Goal: Task Accomplishment & Management: Complete application form

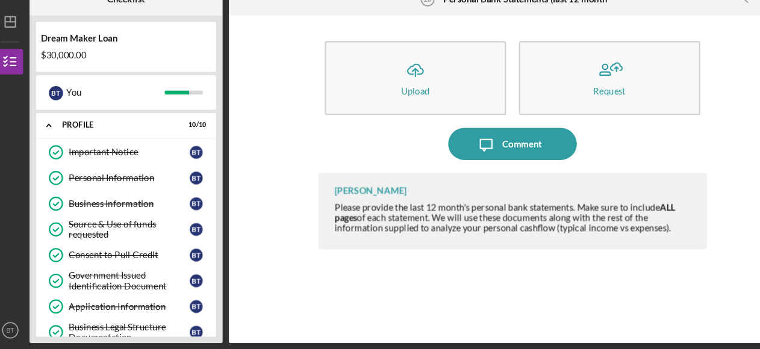
scroll to position [337, 0]
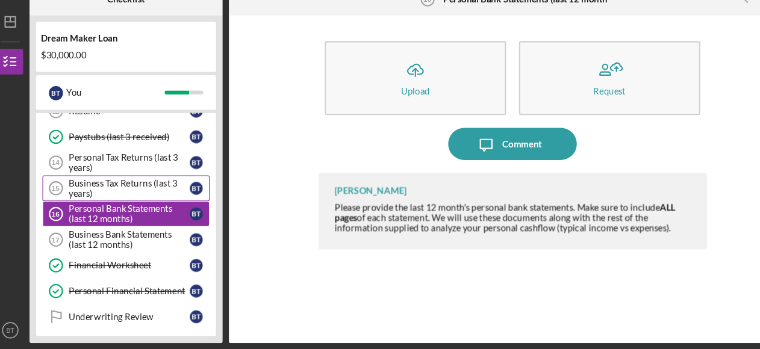
click at [119, 188] on div "Business Tax Returns (last 3 years)" at bounding box center [129, 197] width 113 height 19
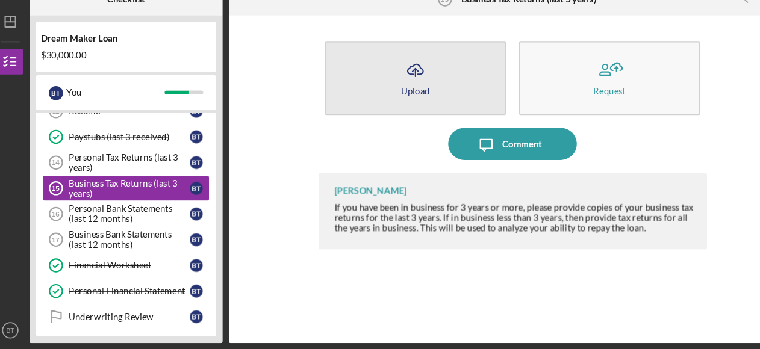
click at [406, 87] on icon "Icon/Upload" at bounding box center [397, 87] width 30 height 30
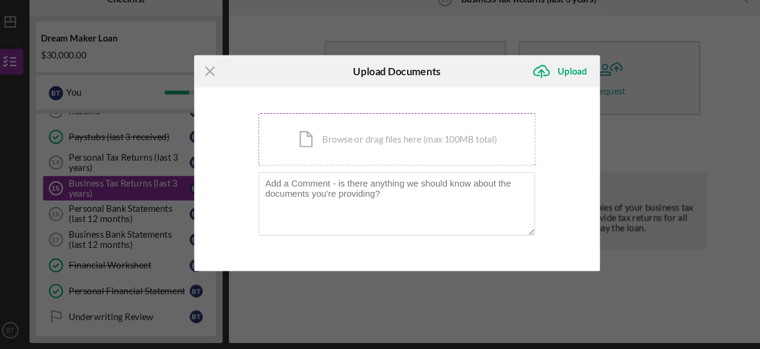
click at [298, 161] on div "Icon/Document Browse or drag files here (max 100MB total) Tap to choose files o…" at bounding box center [381, 152] width 260 height 49
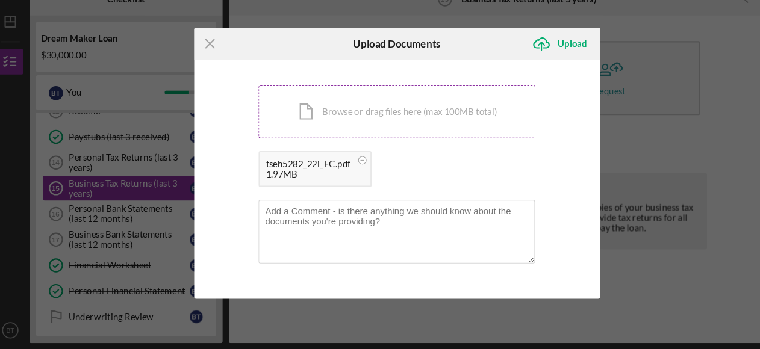
click at [355, 137] on div "Icon/Document Browse or drag files here (max 100MB total) Tap to choose files o…" at bounding box center [381, 126] width 260 height 49
click at [325, 122] on div "Icon/Document Browse or drag files here (max 100MB total) Tap to choose files o…" at bounding box center [381, 126] width 260 height 49
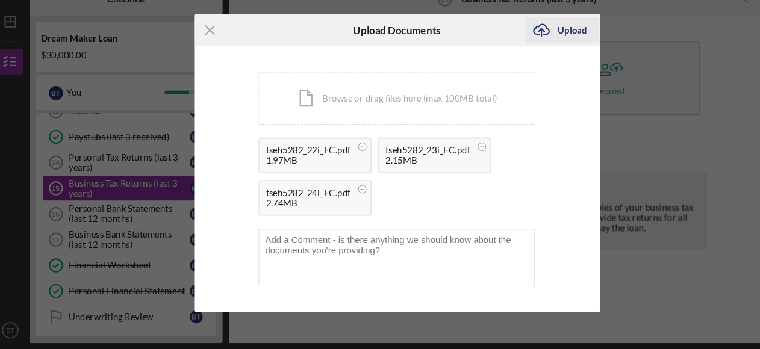
click at [528, 50] on icon "Icon/Upload" at bounding box center [515, 50] width 30 height 30
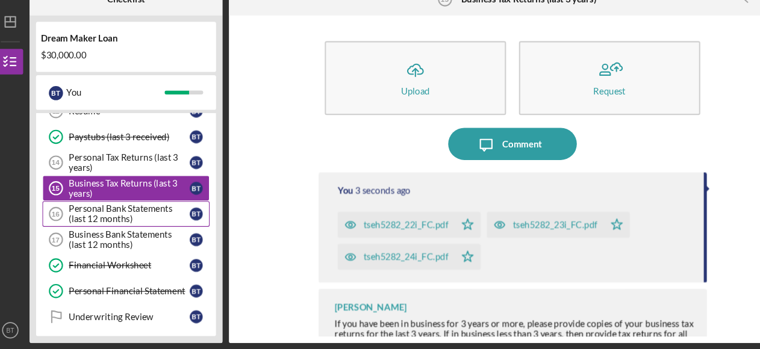
click at [114, 214] on div "Personal Bank Statements (last 12 months)" at bounding box center [129, 222] width 113 height 19
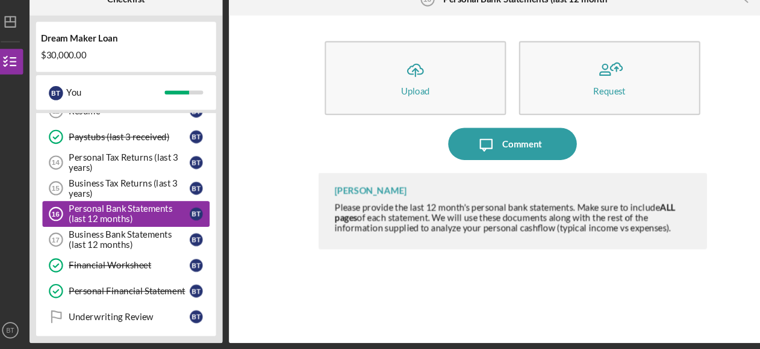
click at [114, 214] on div "Personal Bank Statements (last 12 months)" at bounding box center [129, 222] width 113 height 19
click at [111, 195] on div "Business Tax Returns (last 3 years)" at bounding box center [129, 197] width 113 height 19
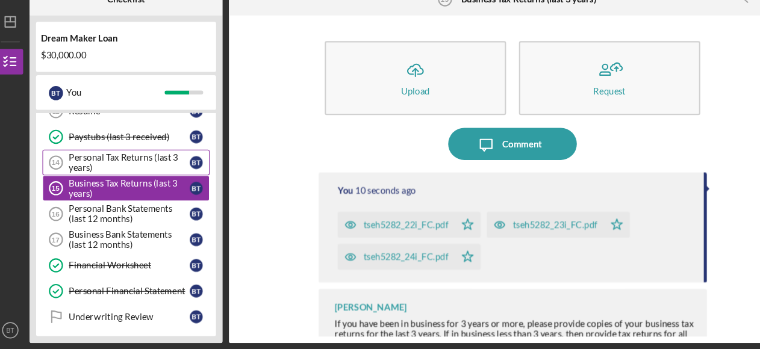
click at [113, 174] on div "Personal Tax Returns (last 3 years)" at bounding box center [129, 173] width 113 height 19
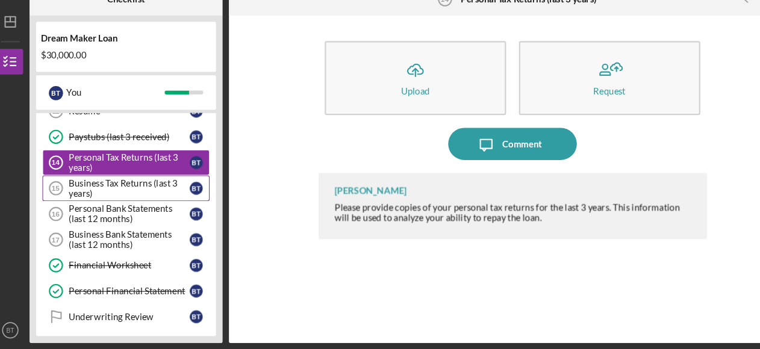
click at [104, 195] on div "Business Tax Returns (last 3 years)" at bounding box center [129, 197] width 113 height 19
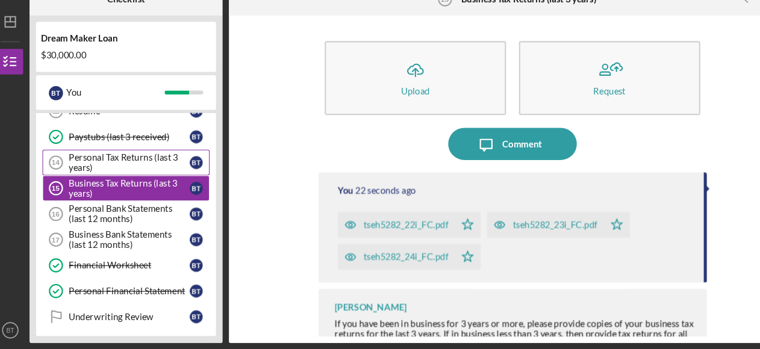
click at [145, 172] on div "Personal Tax Returns (last 3 years)" at bounding box center [129, 173] width 113 height 19
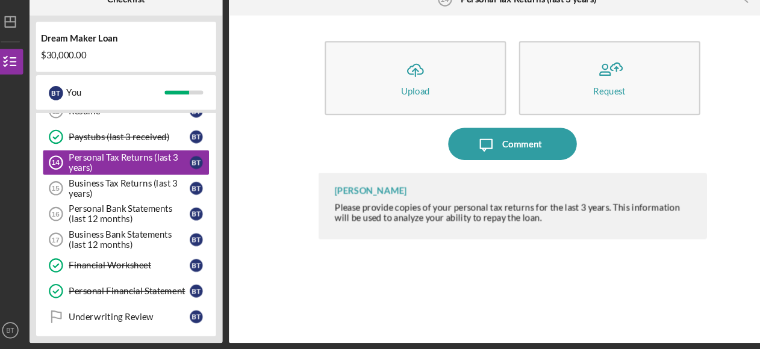
click at [717, 190] on div "Icon/Upload Upload Request Icon/Message Comment [PERSON_NAME] Please provide co…" at bounding box center [488, 189] width 519 height 295
click at [141, 145] on div "Paystubs (last 3 received)" at bounding box center [129, 150] width 113 height 10
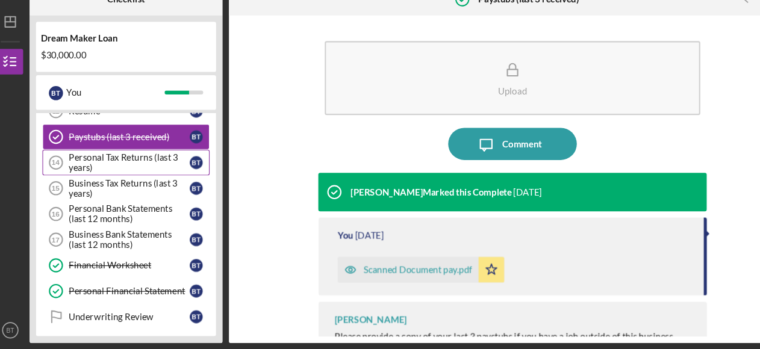
click at [127, 167] on div "Personal Tax Returns (last 3 years)" at bounding box center [129, 173] width 113 height 19
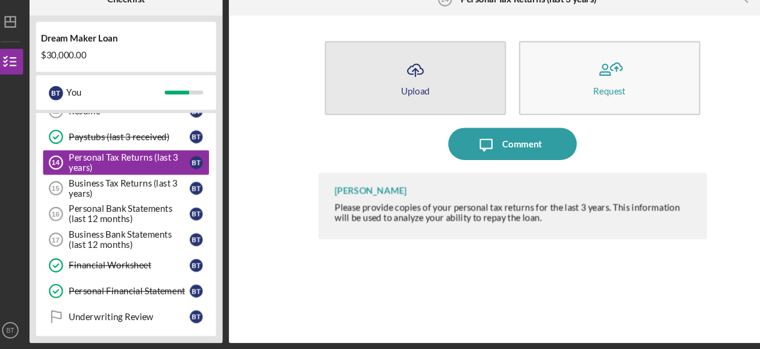
click at [399, 93] on icon "Icon/Upload" at bounding box center [397, 87] width 30 height 30
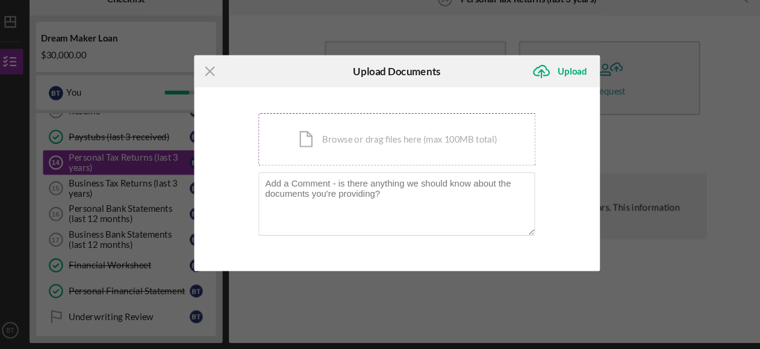
click at [337, 158] on div "Icon/Document Browse or drag files here (max 100MB total) Tap to choose files o…" at bounding box center [381, 152] width 260 height 49
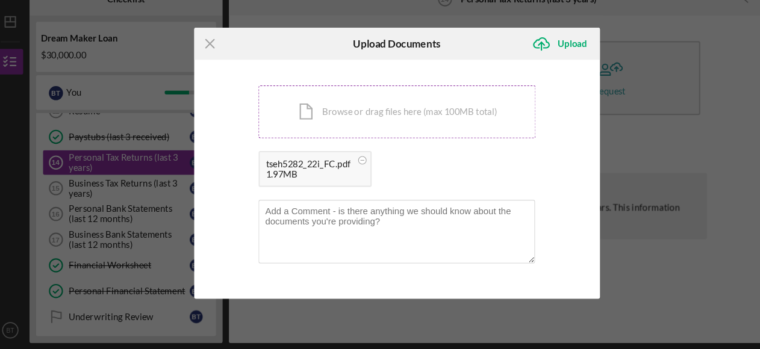
click at [357, 138] on div "Icon/Document Browse or drag files here (max 100MB total) Tap to choose files o…" at bounding box center [381, 126] width 260 height 49
click at [296, 121] on div "Icon/Document Browse or drag files here (max 100MB total) Tap to choose files o…" at bounding box center [381, 126] width 260 height 49
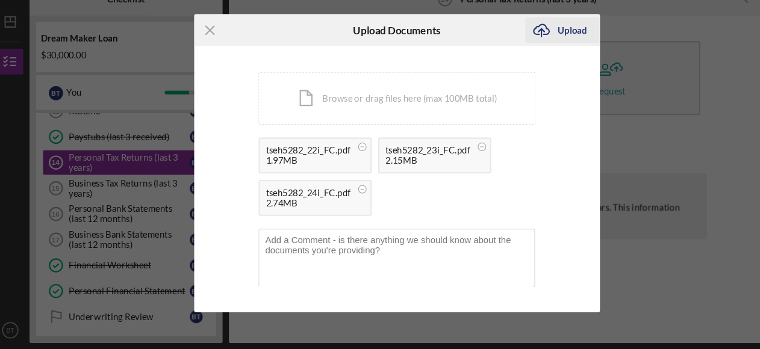
click at [541, 51] on div "Upload" at bounding box center [544, 50] width 27 height 24
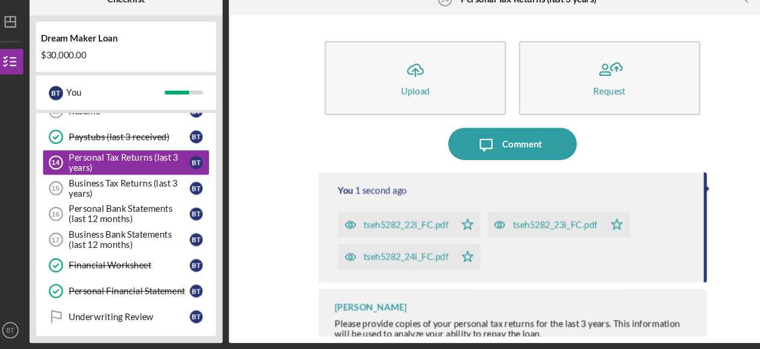
scroll to position [16, 0]
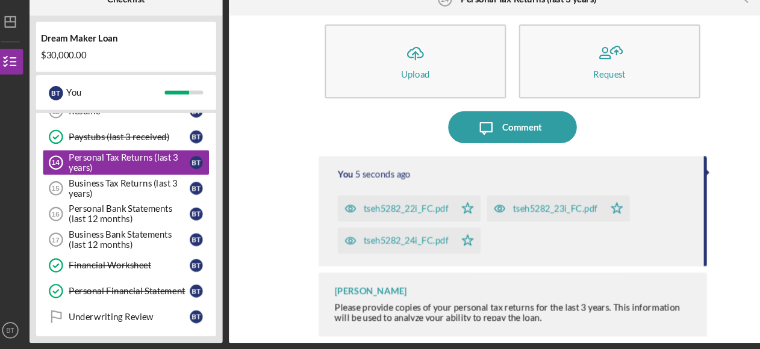
click at [703, 208] on div "Icon/Upload Upload Request Icon/Message Comment You 5 seconds ago tseh5282_22i_…" at bounding box center [488, 189] width 519 height 295
click at [143, 199] on div "Business Tax Returns (last 3 years)" at bounding box center [129, 197] width 113 height 19
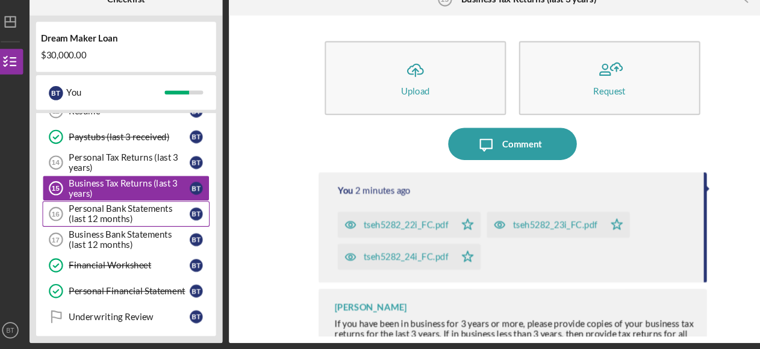
click at [128, 215] on div "Personal Bank Statements (last 12 months)" at bounding box center [129, 222] width 113 height 19
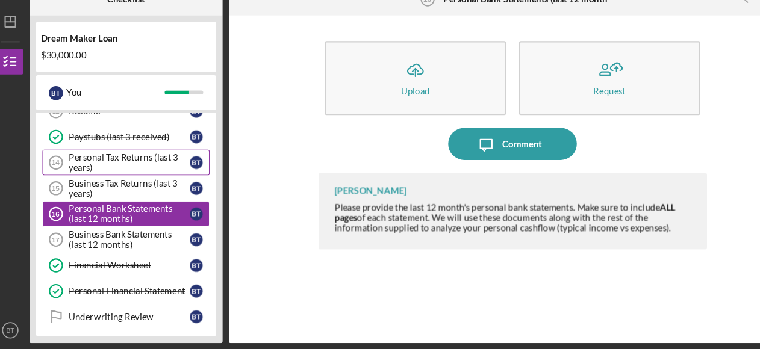
click at [121, 172] on div "Personal Tax Returns (last 3 years)" at bounding box center [129, 173] width 113 height 19
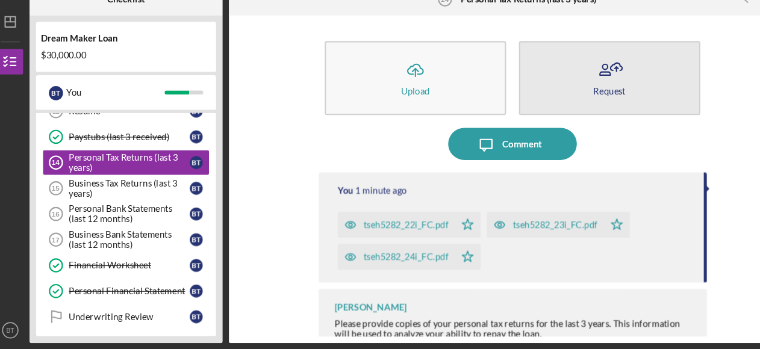
click at [573, 106] on div "Request" at bounding box center [579, 106] width 30 height 9
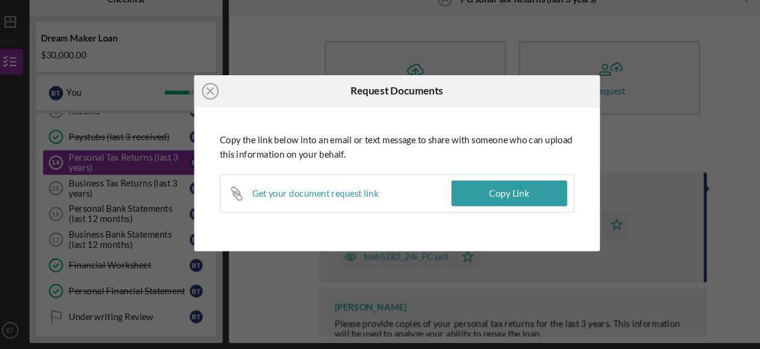
click at [582, 147] on div "Icon/Close Request Documents Copy the link below into an email or text message …" at bounding box center [380, 174] width 760 height 349
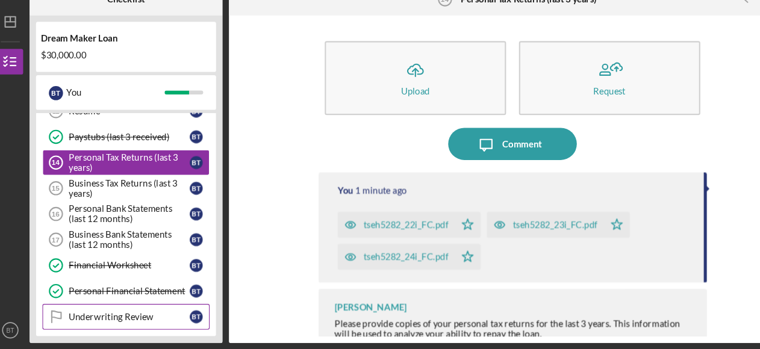
click at [125, 316] on link "Underwriting Review Underwriting Review B T" at bounding box center [126, 319] width 157 height 24
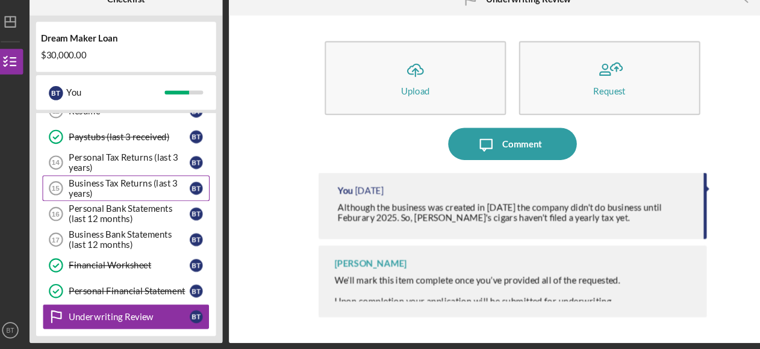
click at [110, 192] on div "Business Tax Returns (last 3 years)" at bounding box center [129, 197] width 113 height 19
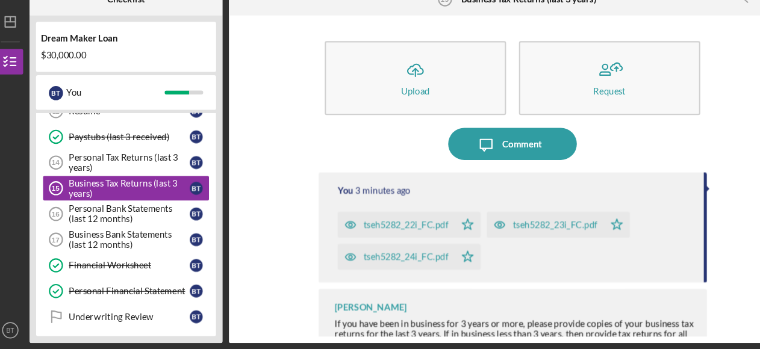
click at [414, 244] on div "tseh5282_22i_FC.pdf" at bounding box center [380, 232] width 110 height 24
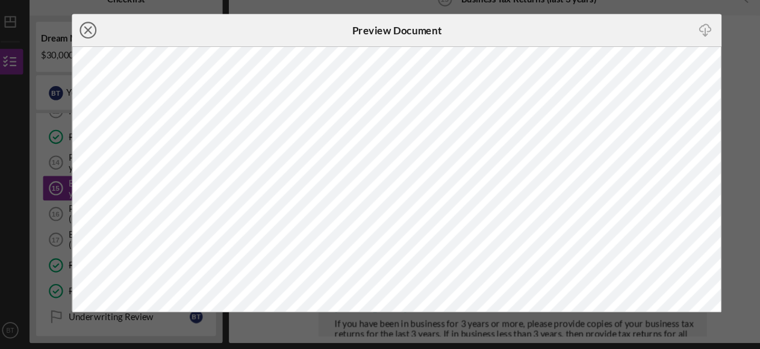
click at [92, 52] on line at bounding box center [91, 50] width 6 height 6
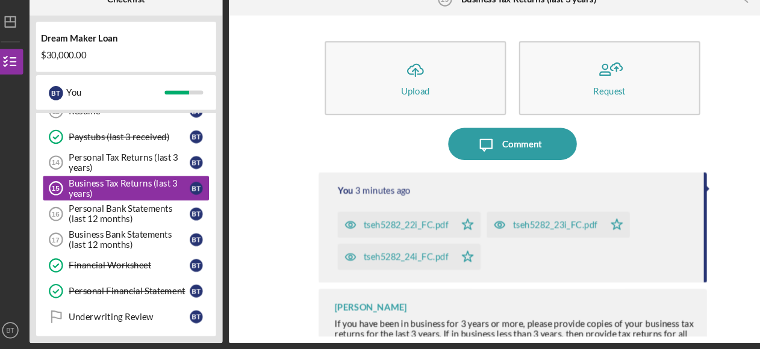
drag, startPoint x: 435, startPoint y: 233, endPoint x: 573, endPoint y: 252, distance: 139.2
click at [573, 252] on div "tseh5282_22i_FC.pdf Icon/Star tseh5282_23i_FC.pdf Icon/Star tseh5282_24i_FC.pdf…" at bounding box center [490, 244] width 330 height 60
click at [444, 234] on icon "Icon/Star" at bounding box center [446, 232] width 24 height 24
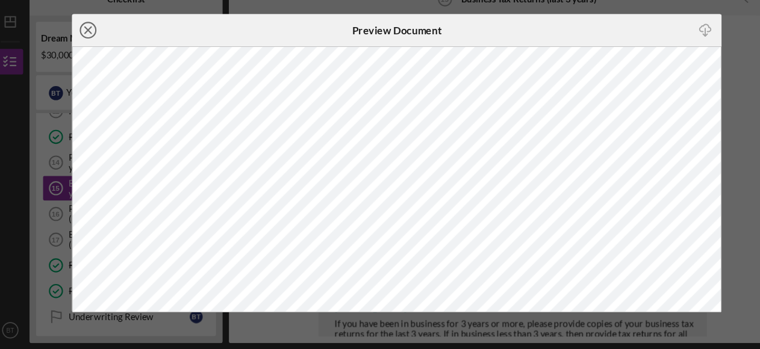
click at [92, 49] on line at bounding box center [91, 50] width 6 height 6
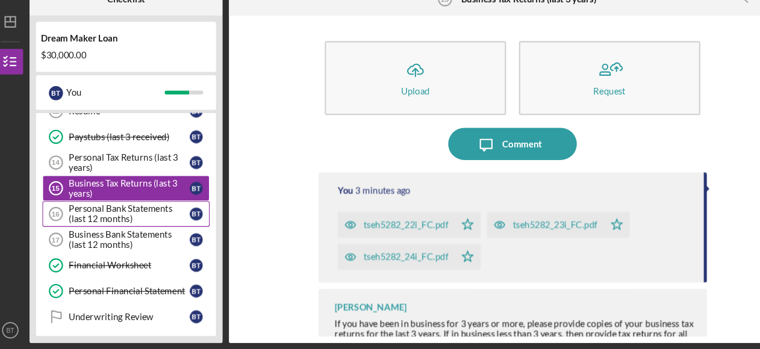
click at [126, 220] on div "Personal Bank Statements (last 12 months)" at bounding box center [129, 222] width 113 height 19
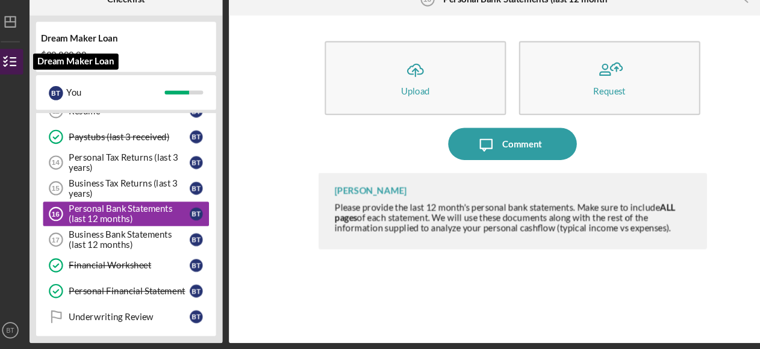
click at [25, 79] on icon "button" at bounding box center [18, 79] width 30 height 30
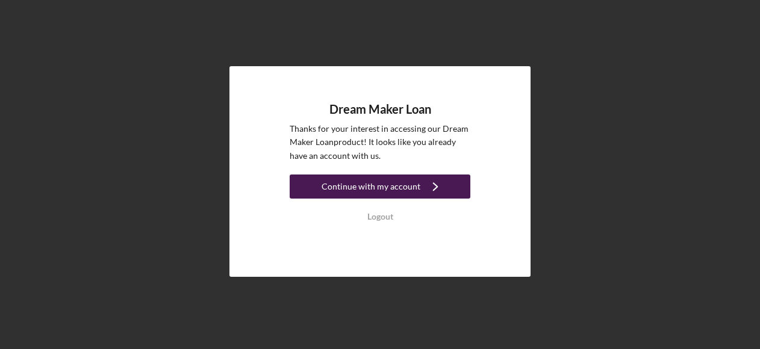
click at [386, 187] on div "Continue with my account" at bounding box center [371, 187] width 99 height 24
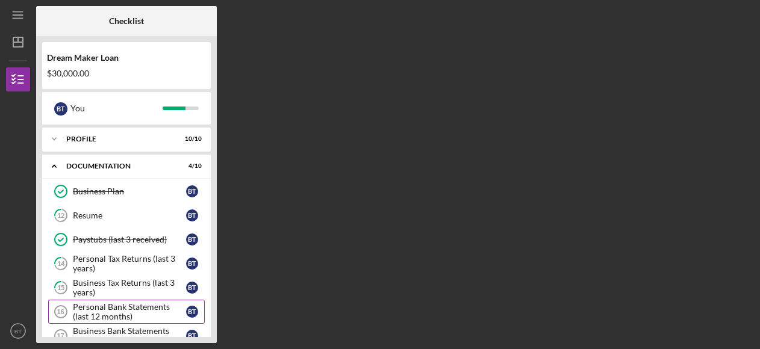
click at [111, 309] on div "Personal Bank Statements (last 12 months)" at bounding box center [129, 311] width 113 height 19
